Goal: Task Accomplishment & Management: Complete application form

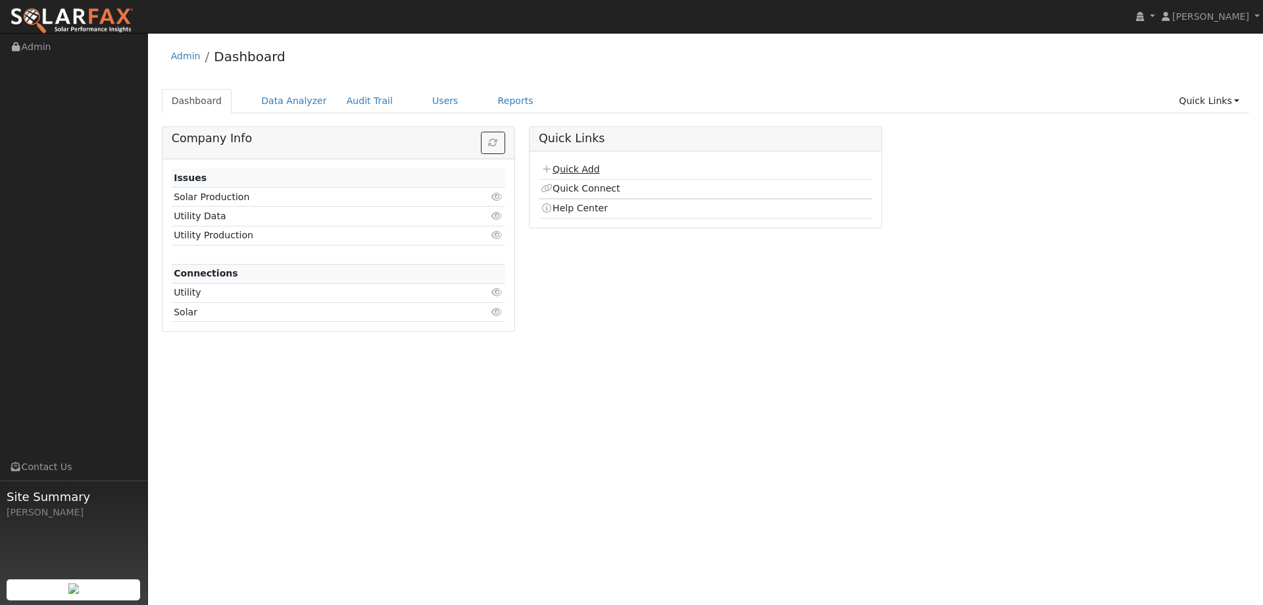
click at [589, 171] on link "Quick Add" at bounding box center [570, 169] width 59 height 11
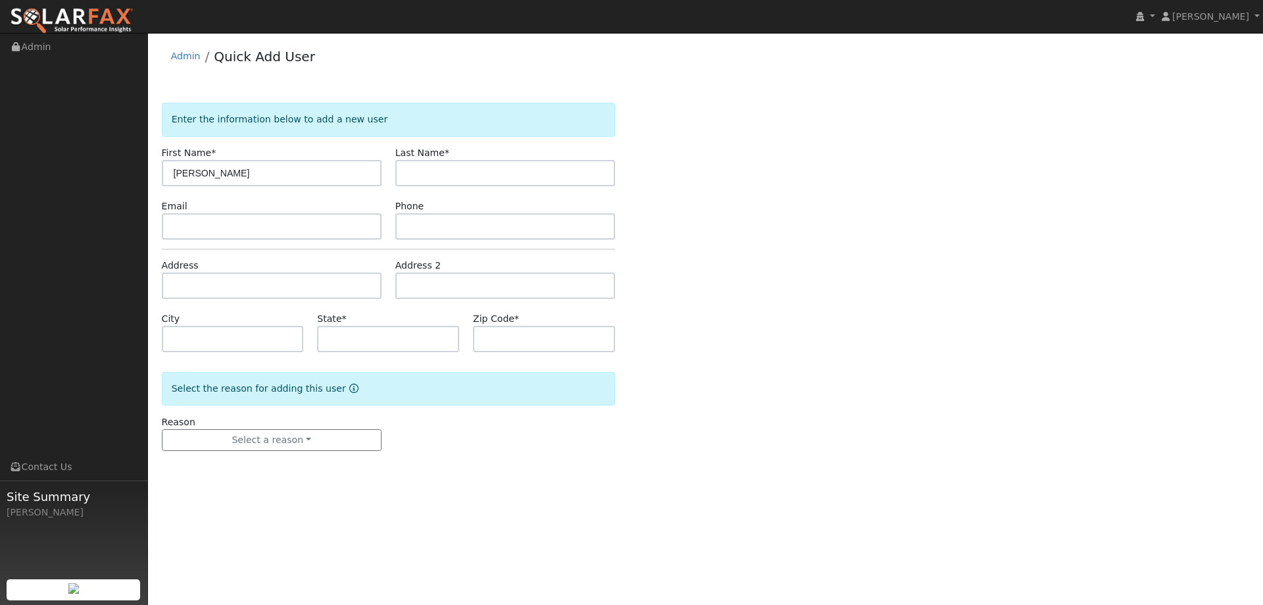
type input "[PERSON_NAME]"
type input "Abrigana"
paste input "[EMAIL_ADDRESS][DOMAIN_NAME]"
type input "[EMAIL_ADDRESS][DOMAIN_NAME]"
click at [453, 217] on input "text" at bounding box center [505, 226] width 220 height 26
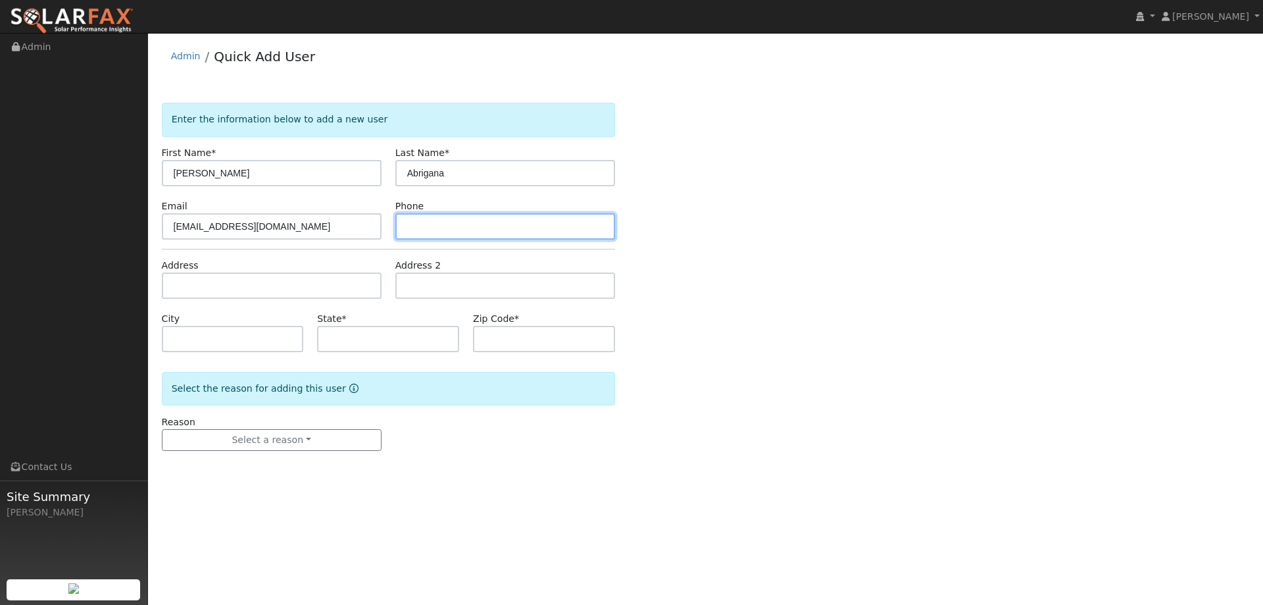
paste input "(209) 242-1143"
type input "(209) 242-1143"
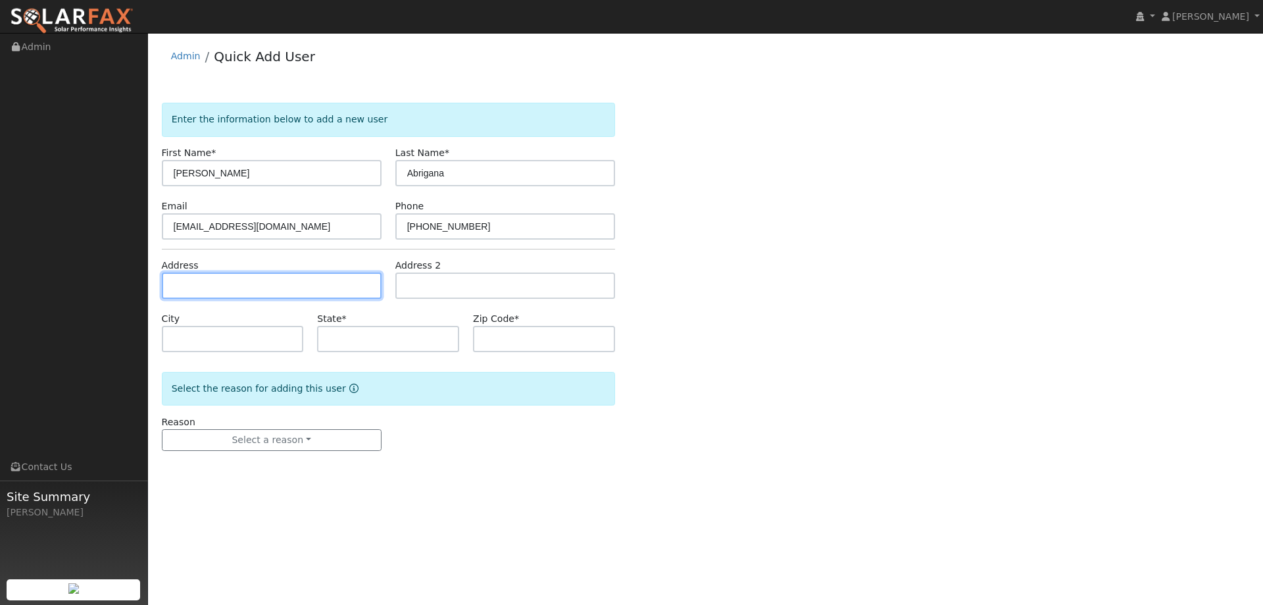
click at [363, 284] on input "text" at bounding box center [272, 285] width 220 height 26
paste input "6712 Mount Elbrus Way"
type input "6712 Mount Elbrus Way"
type input "Stockton"
type input "CA"
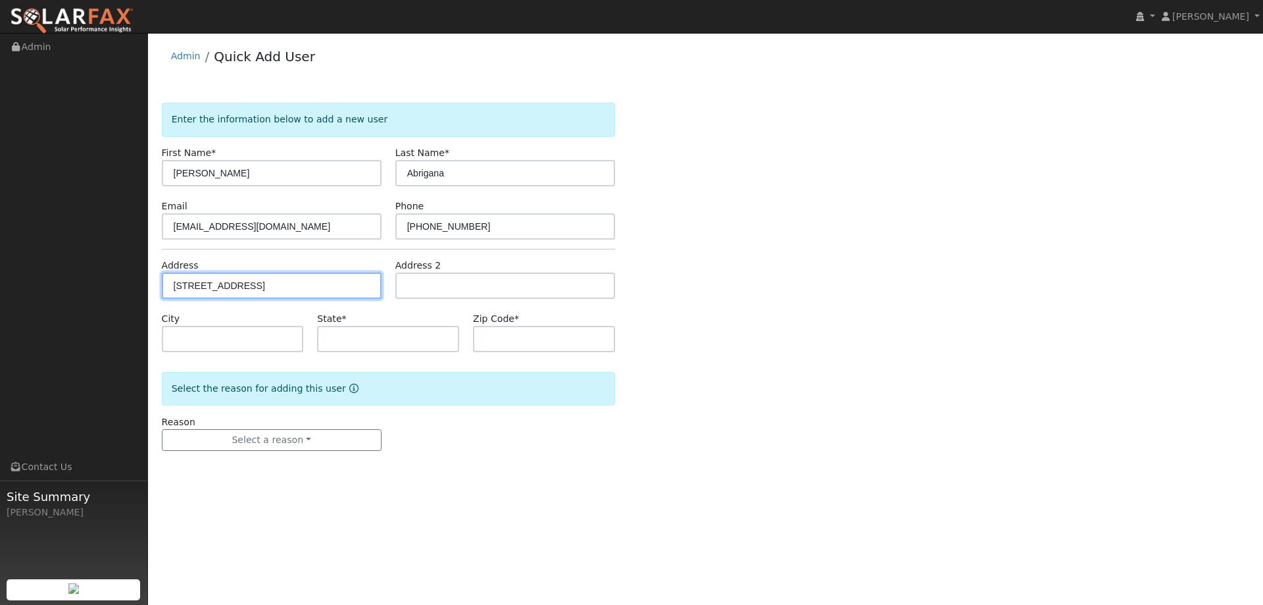
type input "95219"
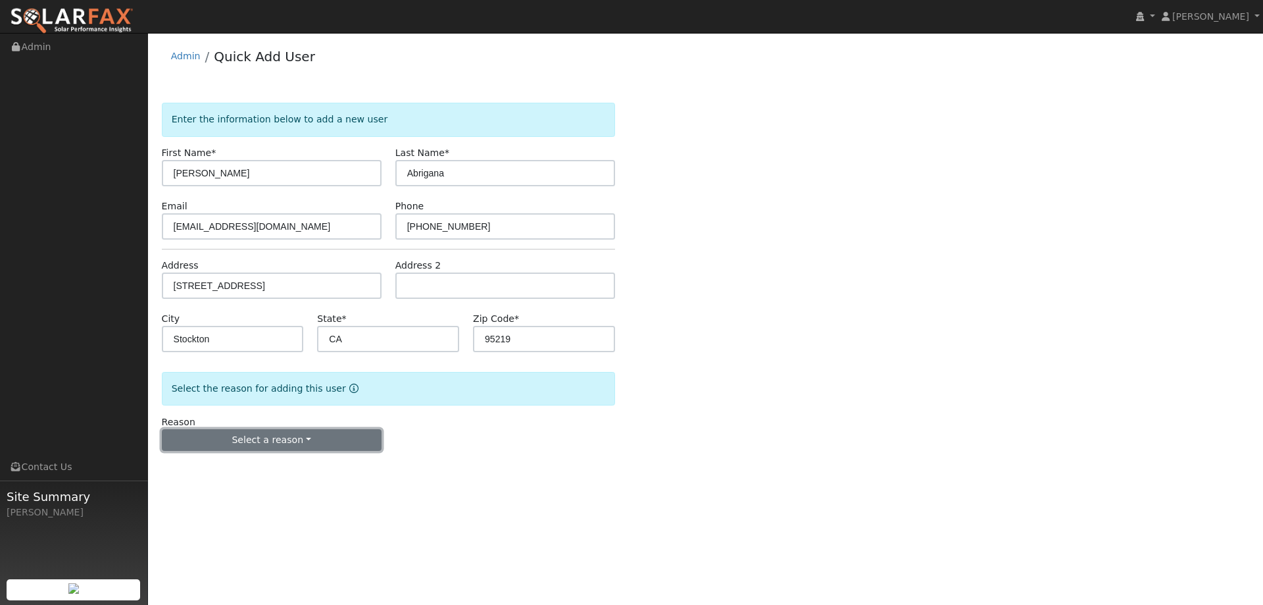
click at [261, 433] on button "Select a reason" at bounding box center [272, 440] width 220 height 22
click at [253, 458] on link "New lead" at bounding box center [235, 467] width 145 height 18
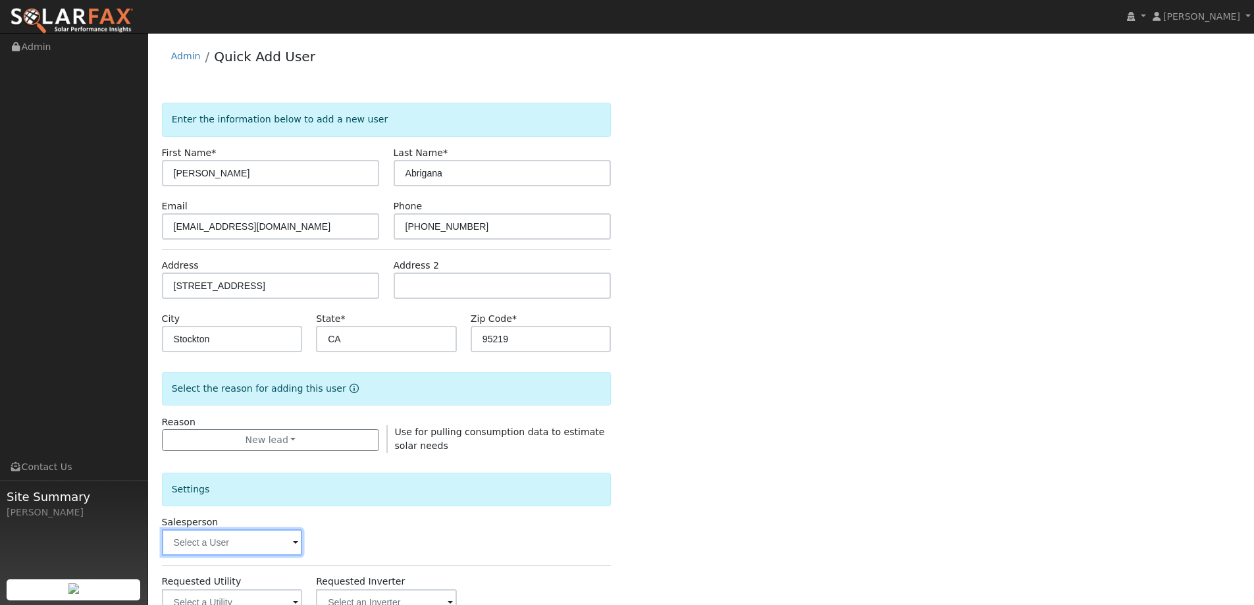
click at [262, 536] on input "text" at bounding box center [232, 542] width 141 height 26
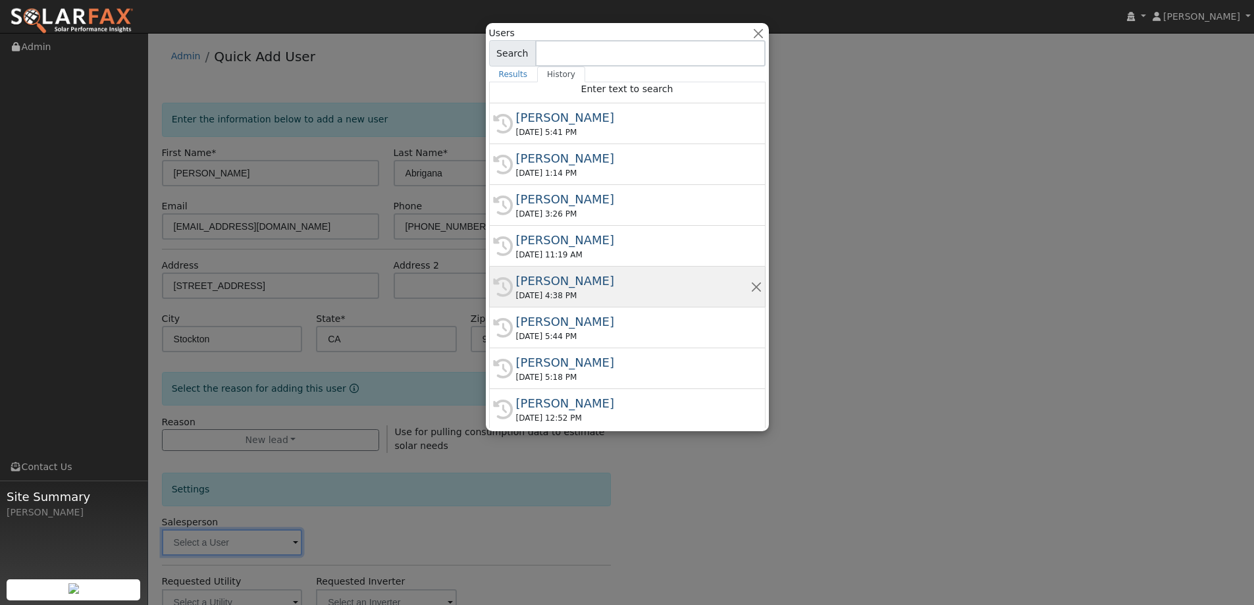
scroll to position [7, 0]
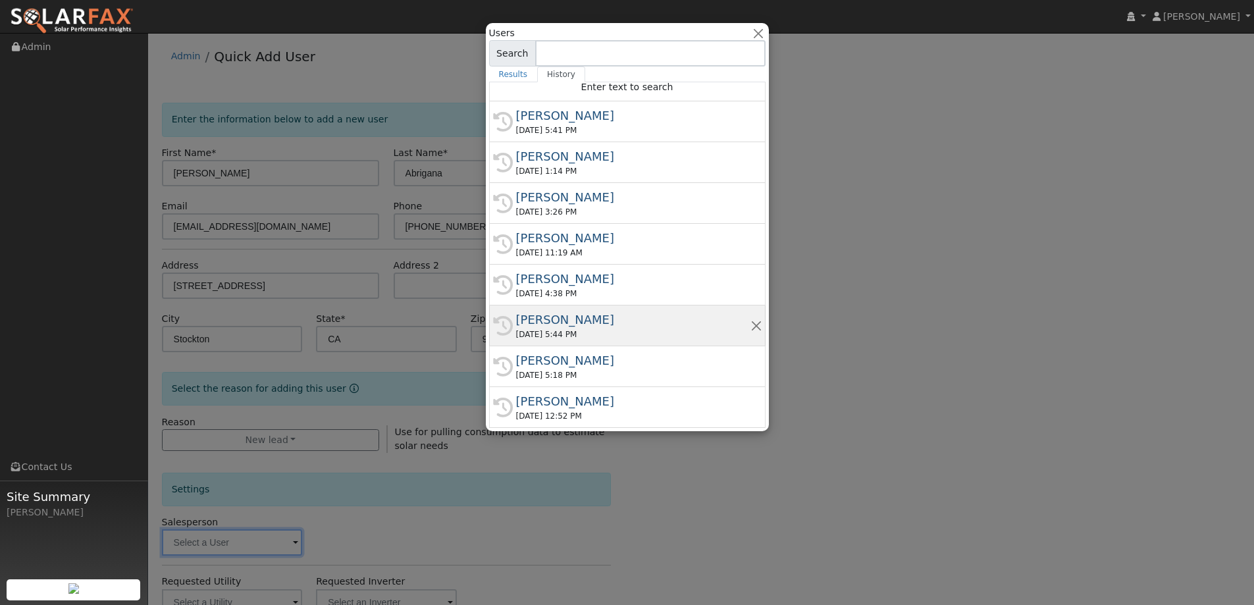
click at [590, 324] on div "Kelsey Commerford" at bounding box center [633, 320] width 234 height 18
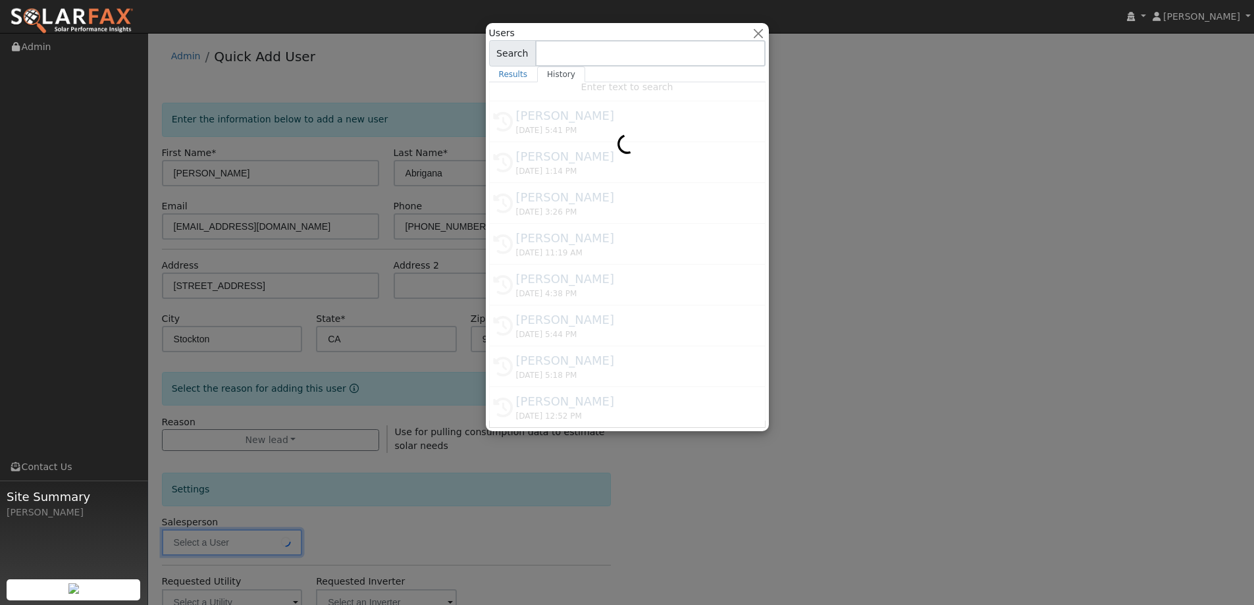
type input "Kelsey Commerford"
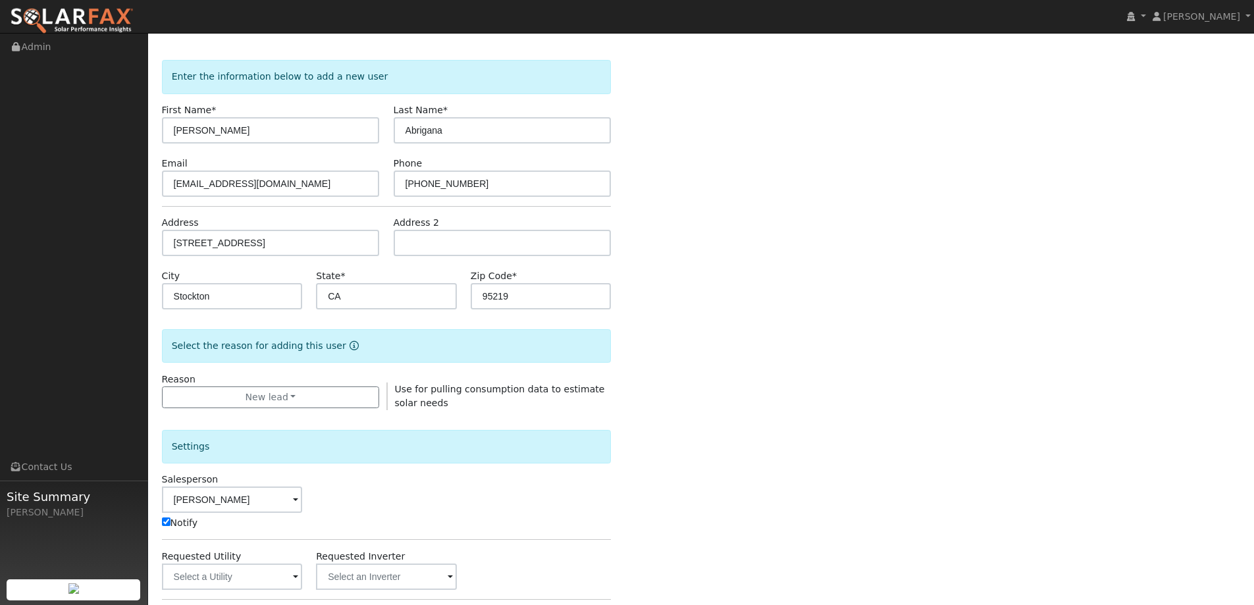
scroll to position [132, 0]
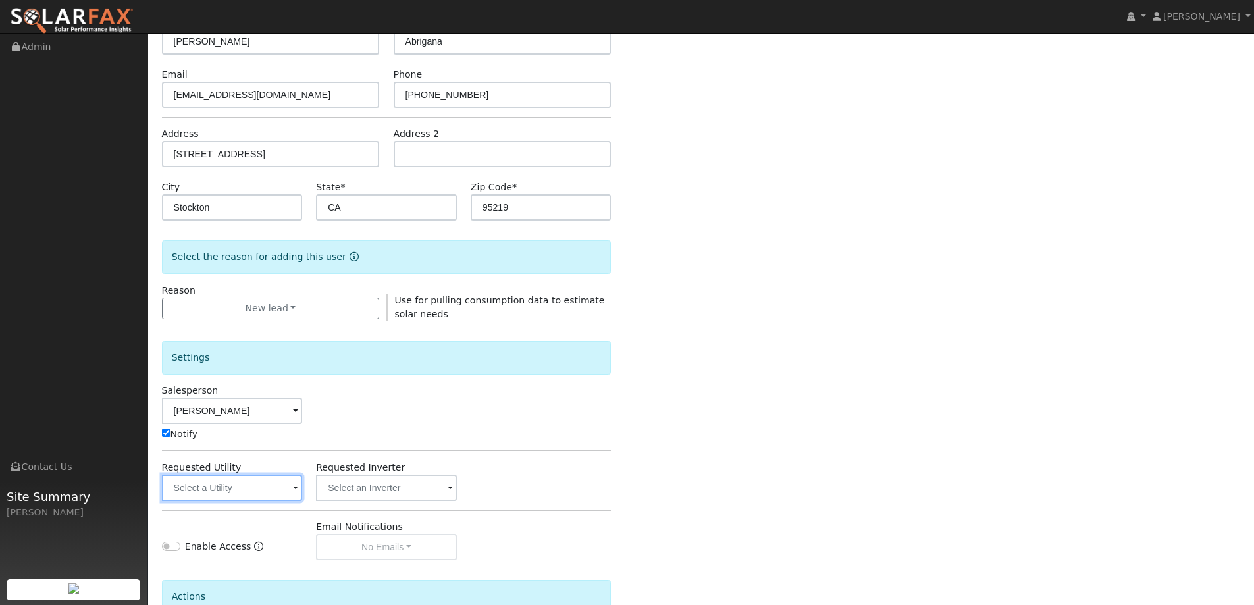
click at [242, 480] on input "text" at bounding box center [232, 487] width 141 height 26
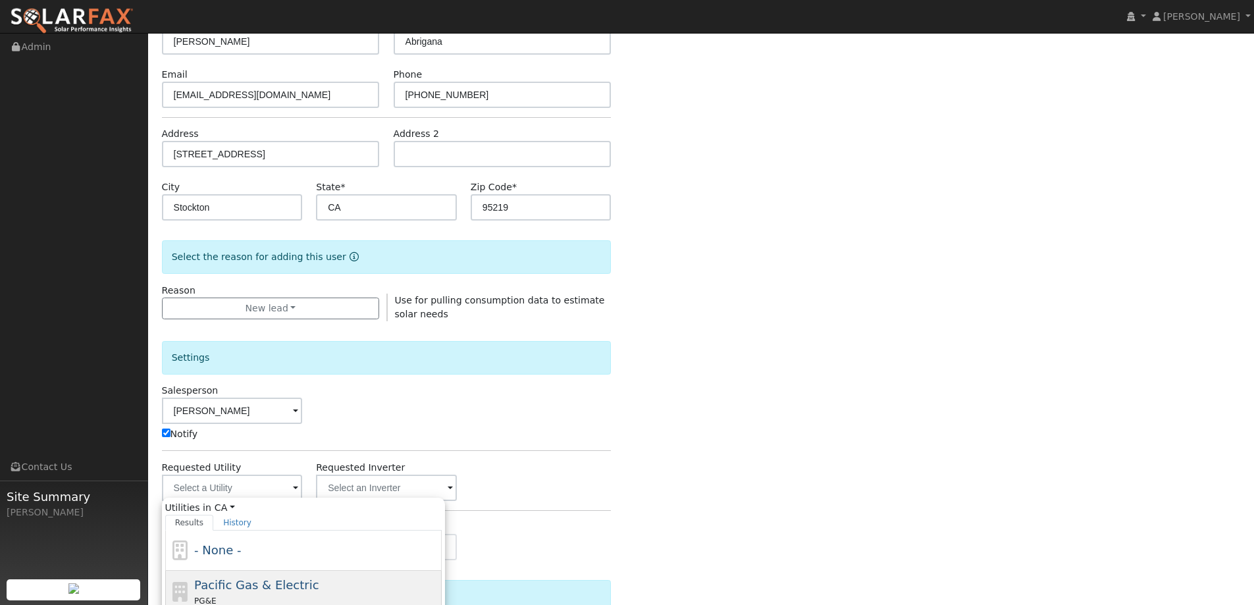
click at [326, 577] on div "Pacific Gas & Electric PG&E" at bounding box center [316, 592] width 244 height 32
type input "Pacific Gas & Electric"
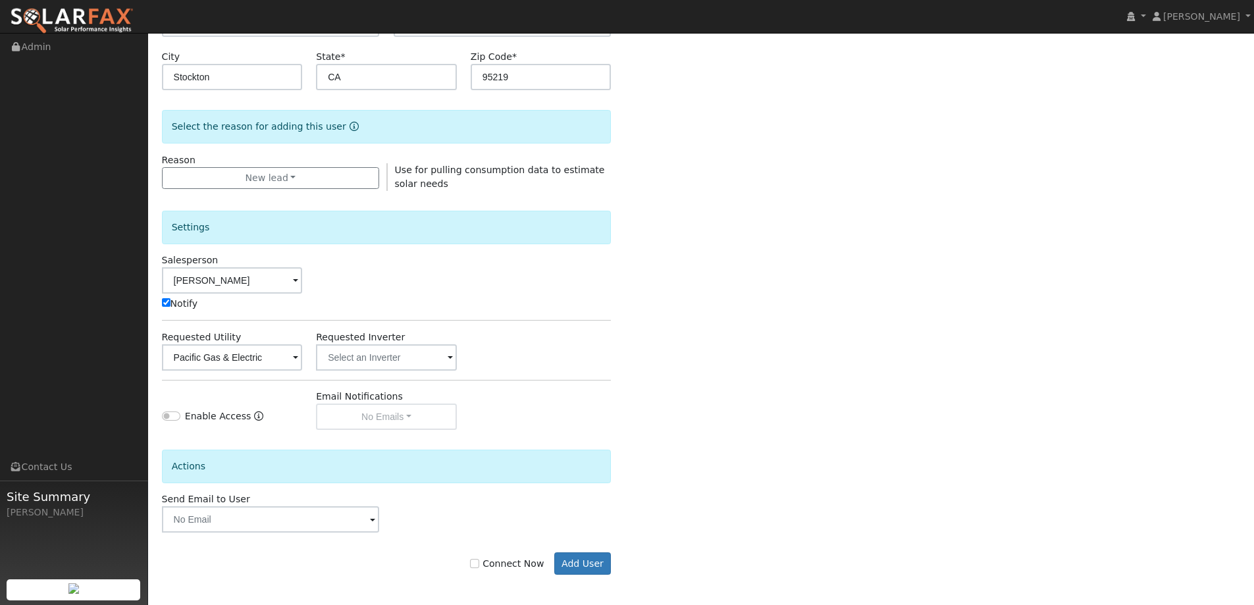
scroll to position [265, 0]
click at [479, 557] on input "Connect Now" at bounding box center [474, 560] width 9 height 9
checkbox input "true"
click at [559, 559] on button "Add User" at bounding box center [582, 560] width 57 height 22
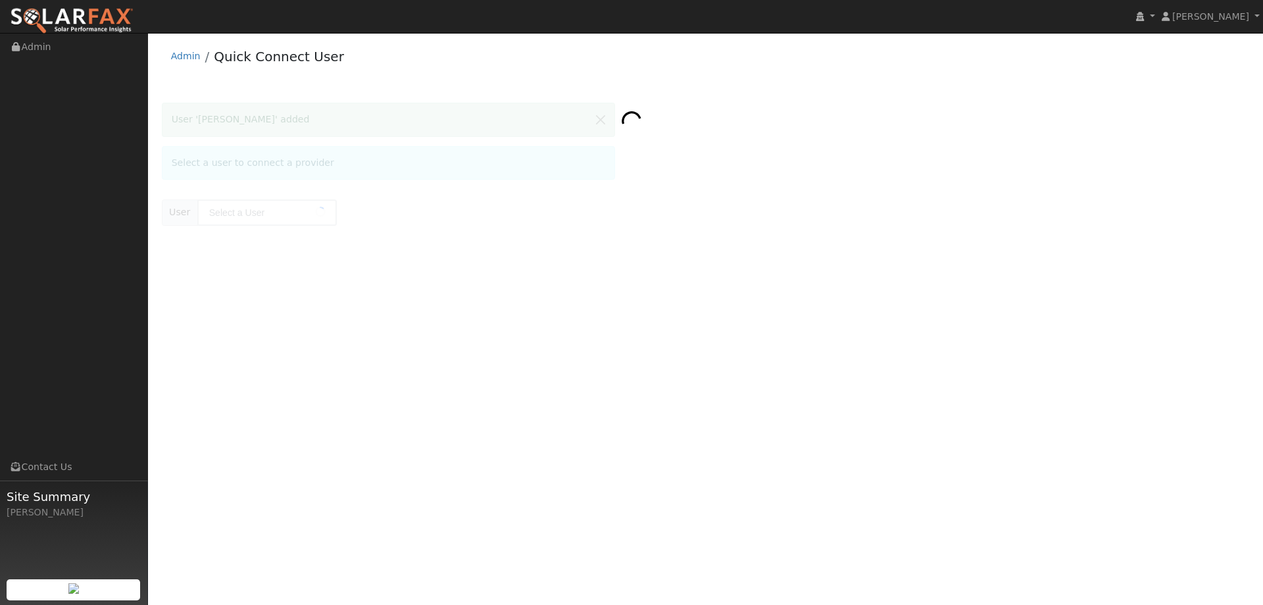
type input "[PERSON_NAME]"
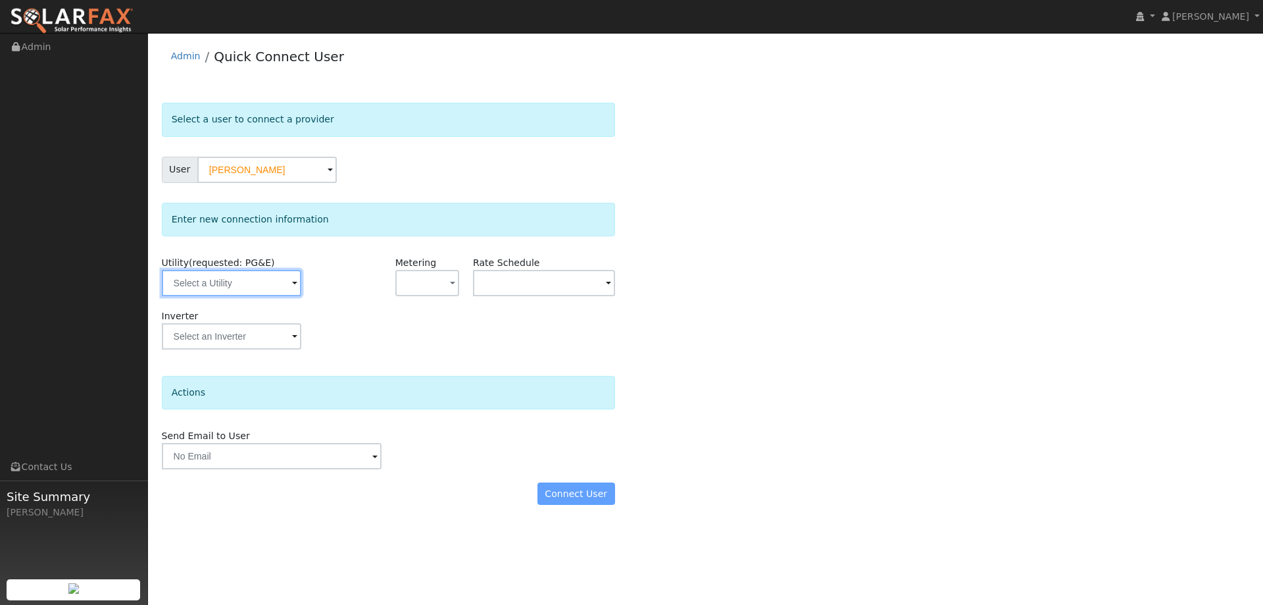
click at [283, 275] on input "text" at bounding box center [232, 283] width 140 height 26
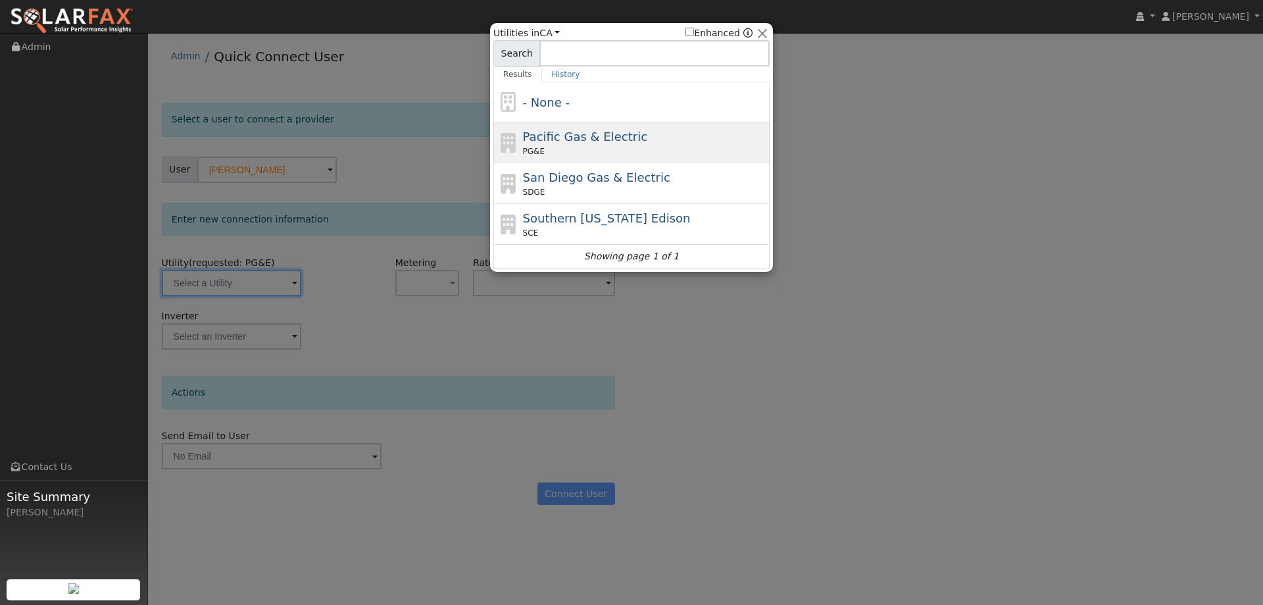
click at [565, 141] on span "Pacific Gas & Electric" at bounding box center [585, 137] width 124 height 14
type input "PG&E"
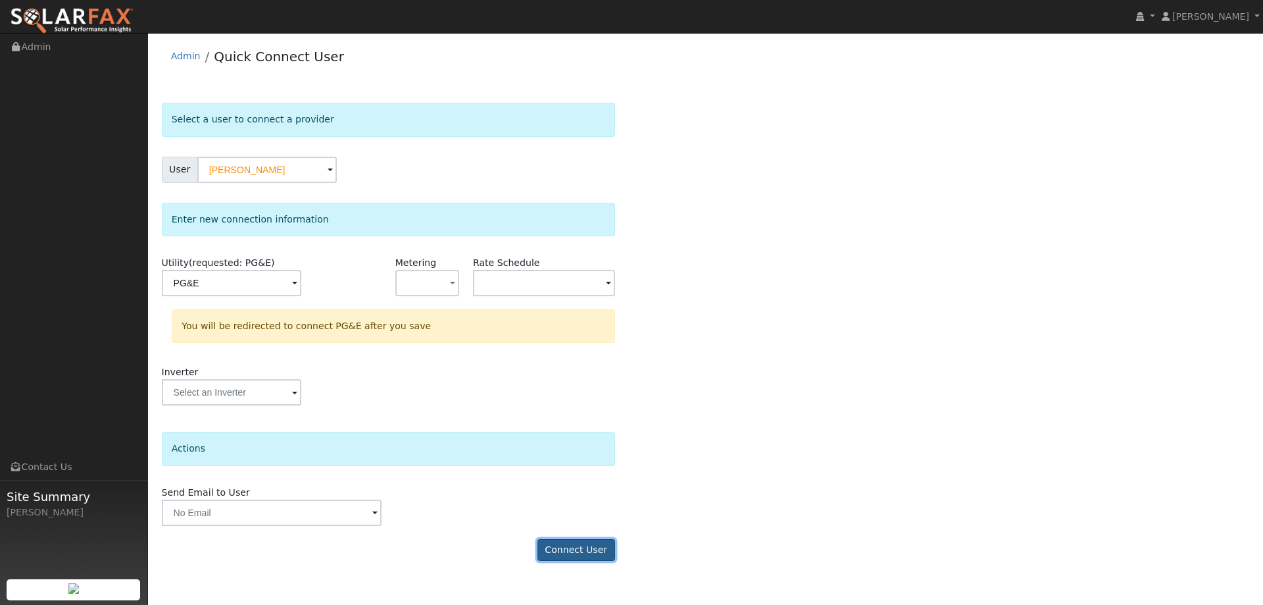
click at [561, 543] on button "Connect User" at bounding box center [577, 550] width 78 height 22
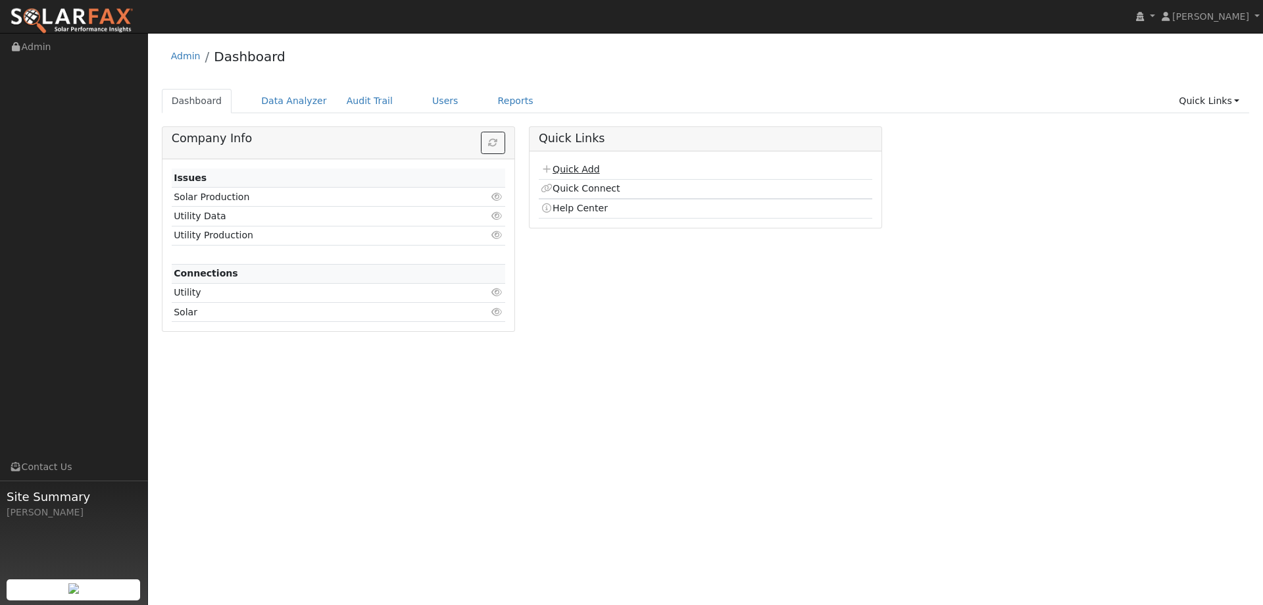
click at [591, 172] on link "Quick Add" at bounding box center [570, 169] width 59 height 11
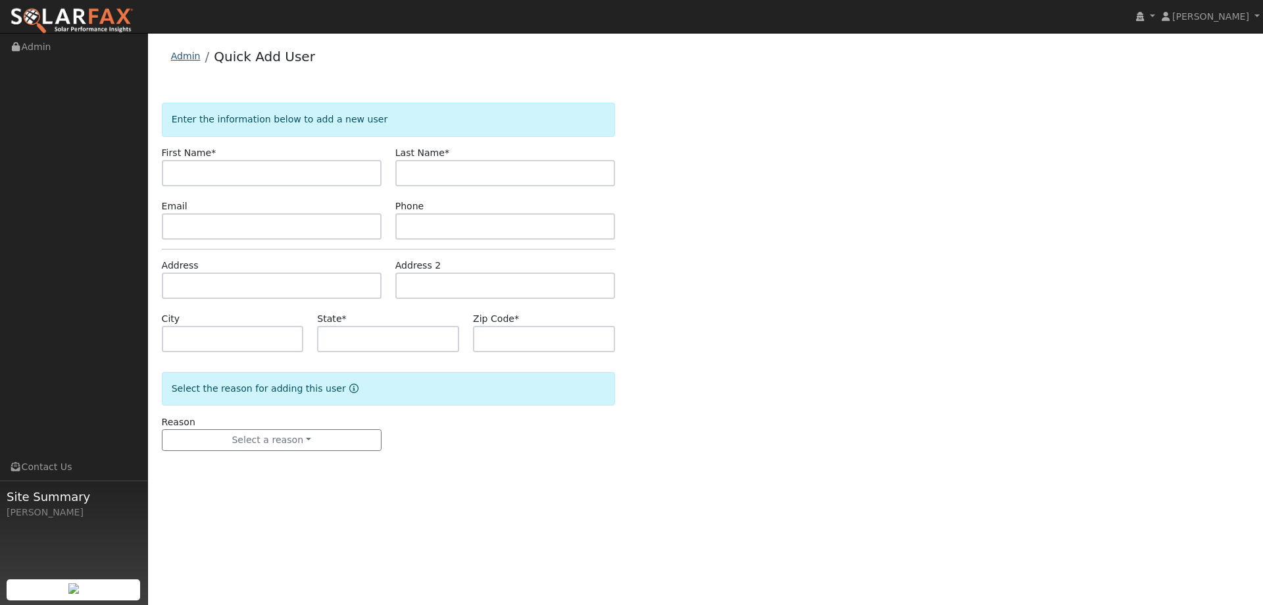
click at [183, 58] on link "Admin" at bounding box center [186, 56] width 30 height 11
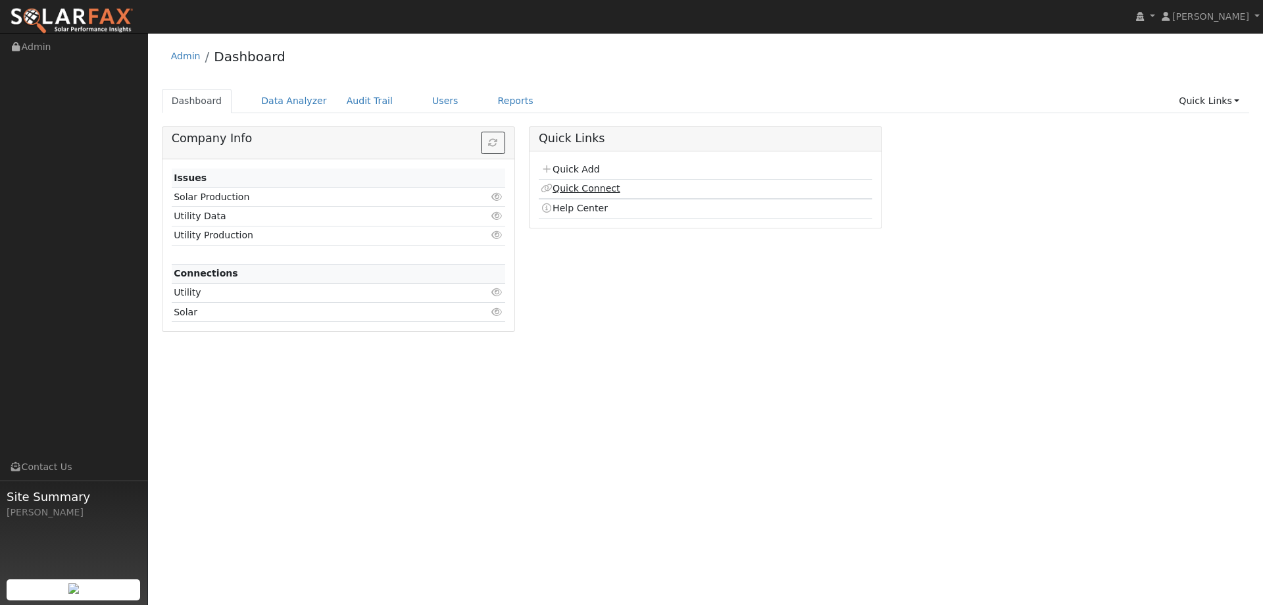
click at [601, 193] on link "Quick Connect" at bounding box center [580, 188] width 79 height 11
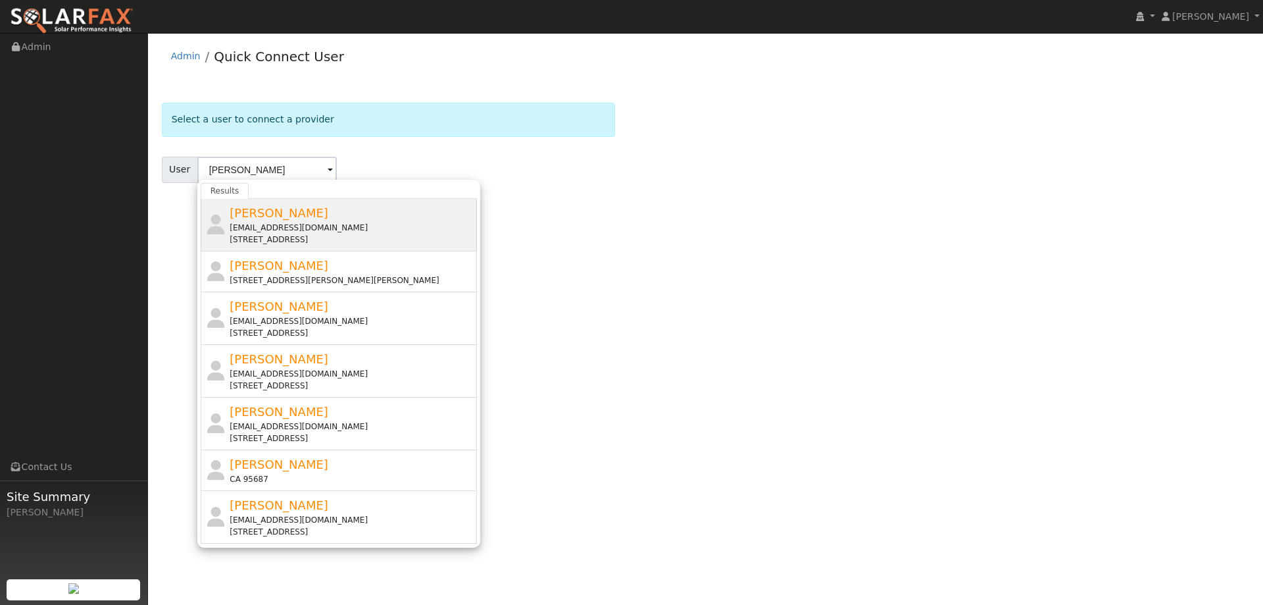
click at [355, 234] on div "[STREET_ADDRESS]" at bounding box center [352, 240] width 244 height 12
type input "[PERSON_NAME]"
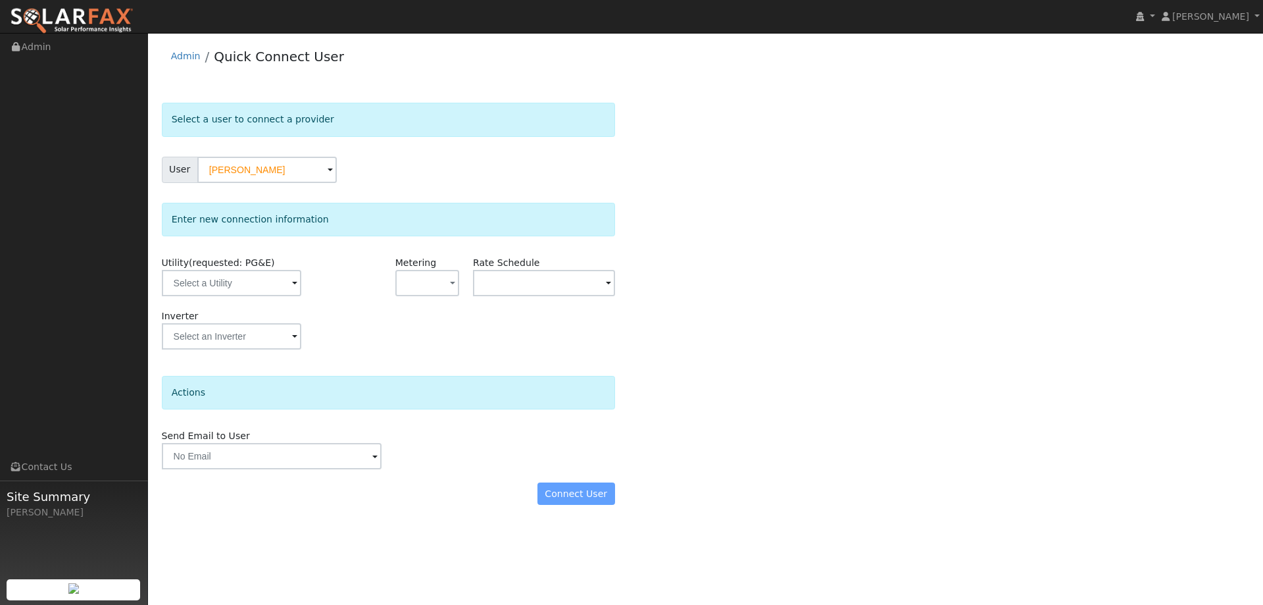
click at [253, 300] on div "Utility (requested: PG&E)" at bounding box center [233, 282] width 156 height 53
click at [257, 290] on input "text" at bounding box center [232, 283] width 140 height 26
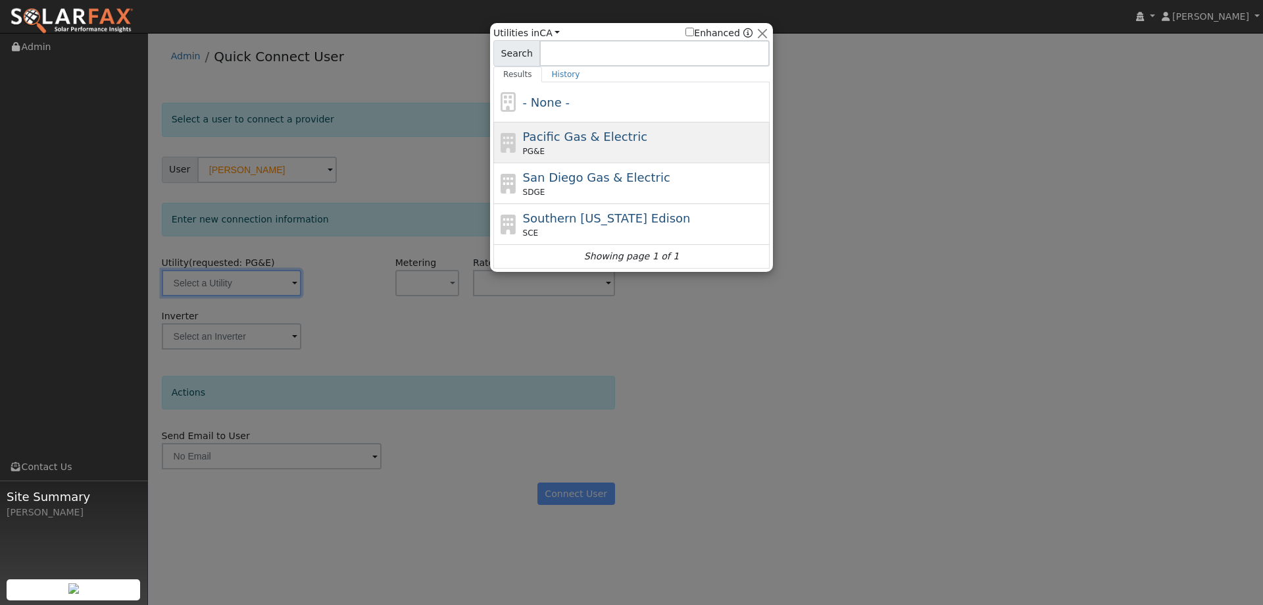
click at [526, 136] on span "Pacific Gas & Electric" at bounding box center [585, 137] width 124 height 14
type input "PG&E"
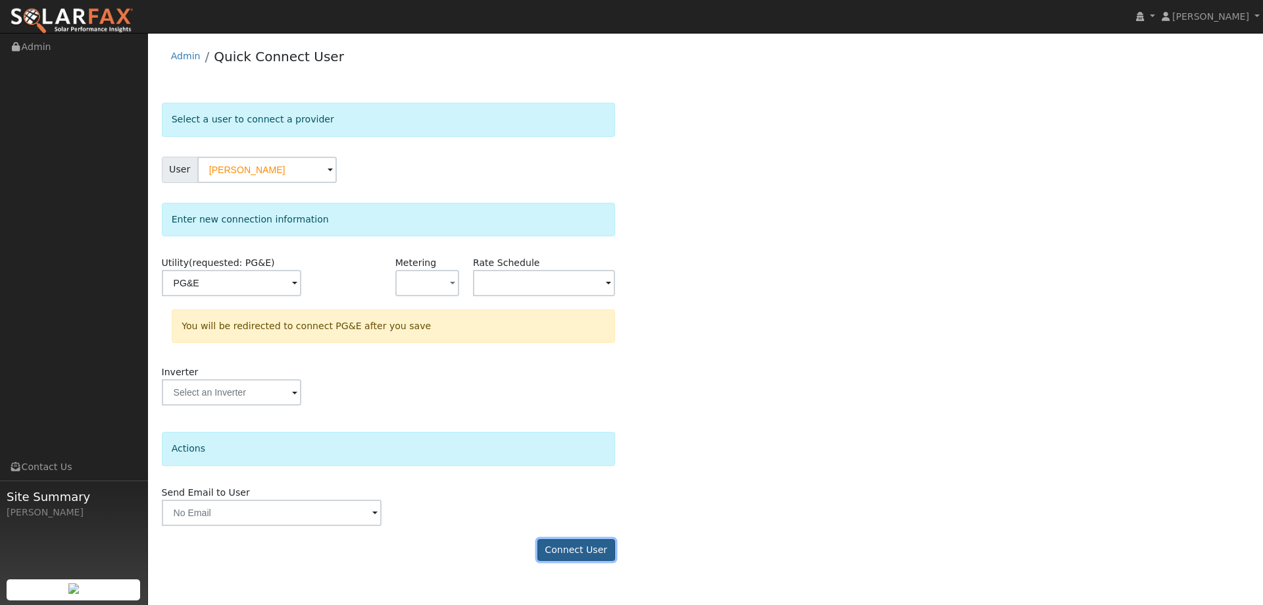
click at [610, 546] on button "Connect User" at bounding box center [577, 550] width 78 height 22
